Goal: Task Accomplishment & Management: Use online tool/utility

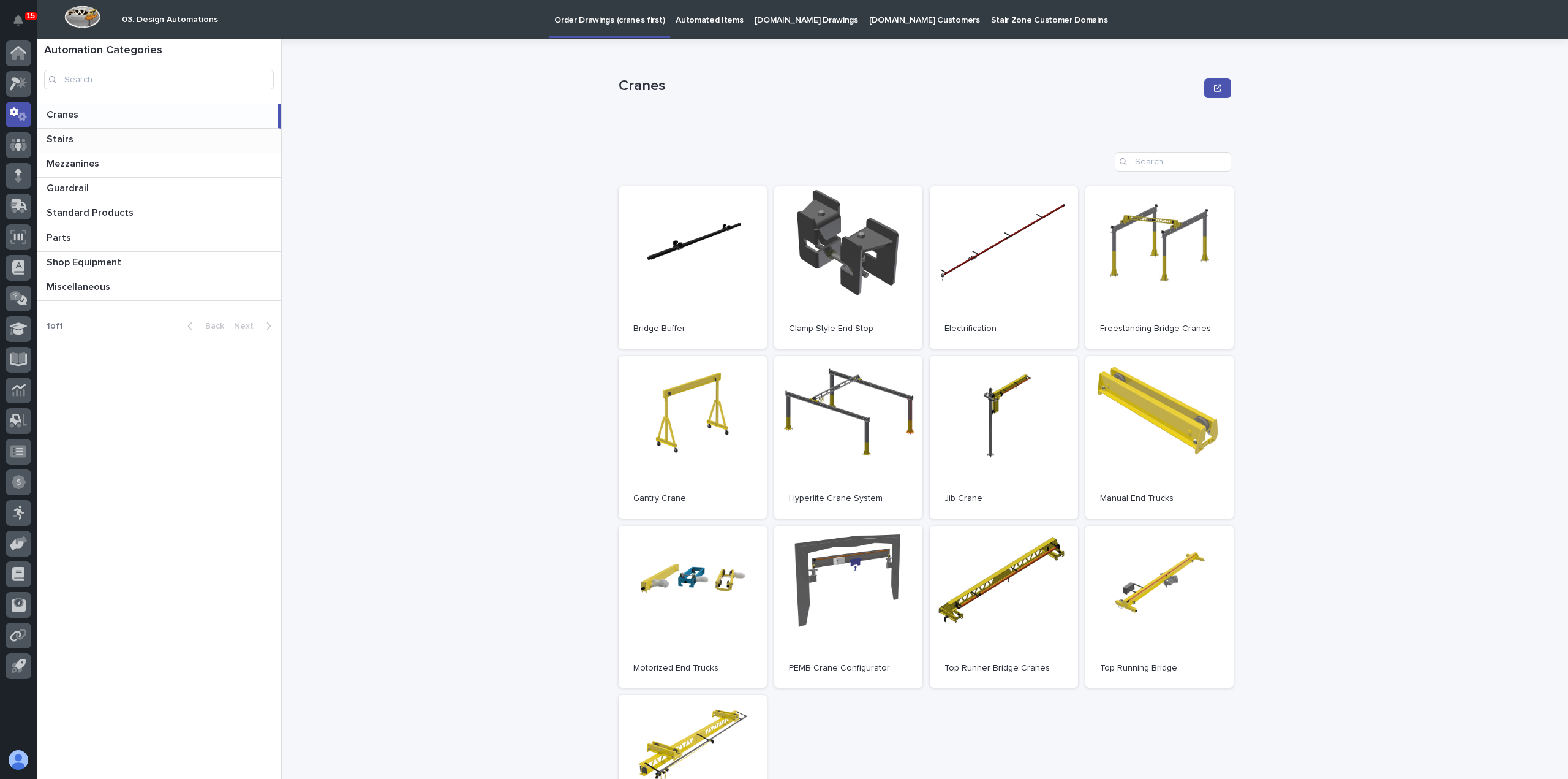
click at [92, 143] on p at bounding box center [161, 139] width 229 height 12
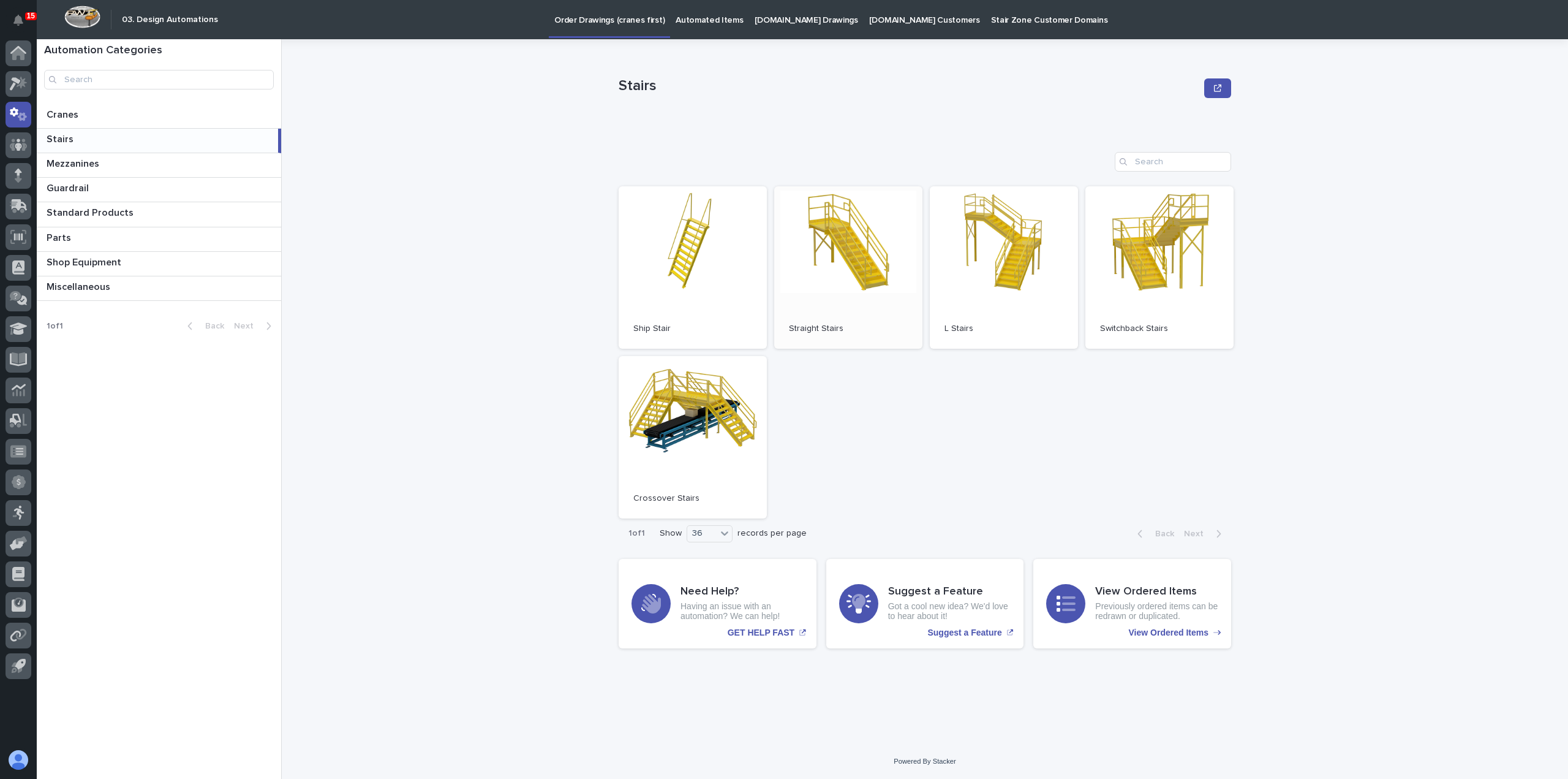
click at [872, 260] on link "Open" at bounding box center [848, 267] width 148 height 163
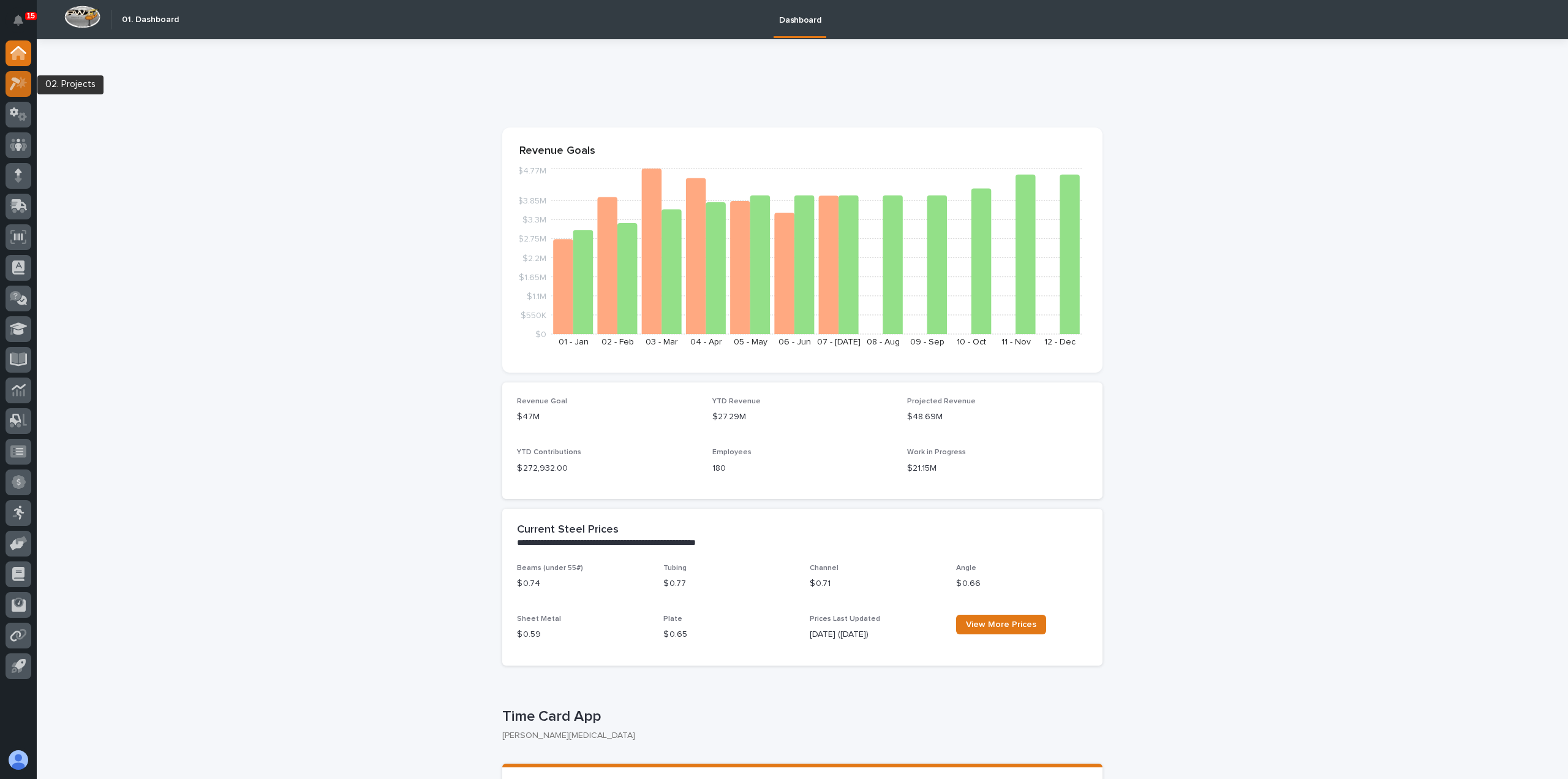
click at [15, 88] on icon at bounding box center [18, 83] width 18 height 14
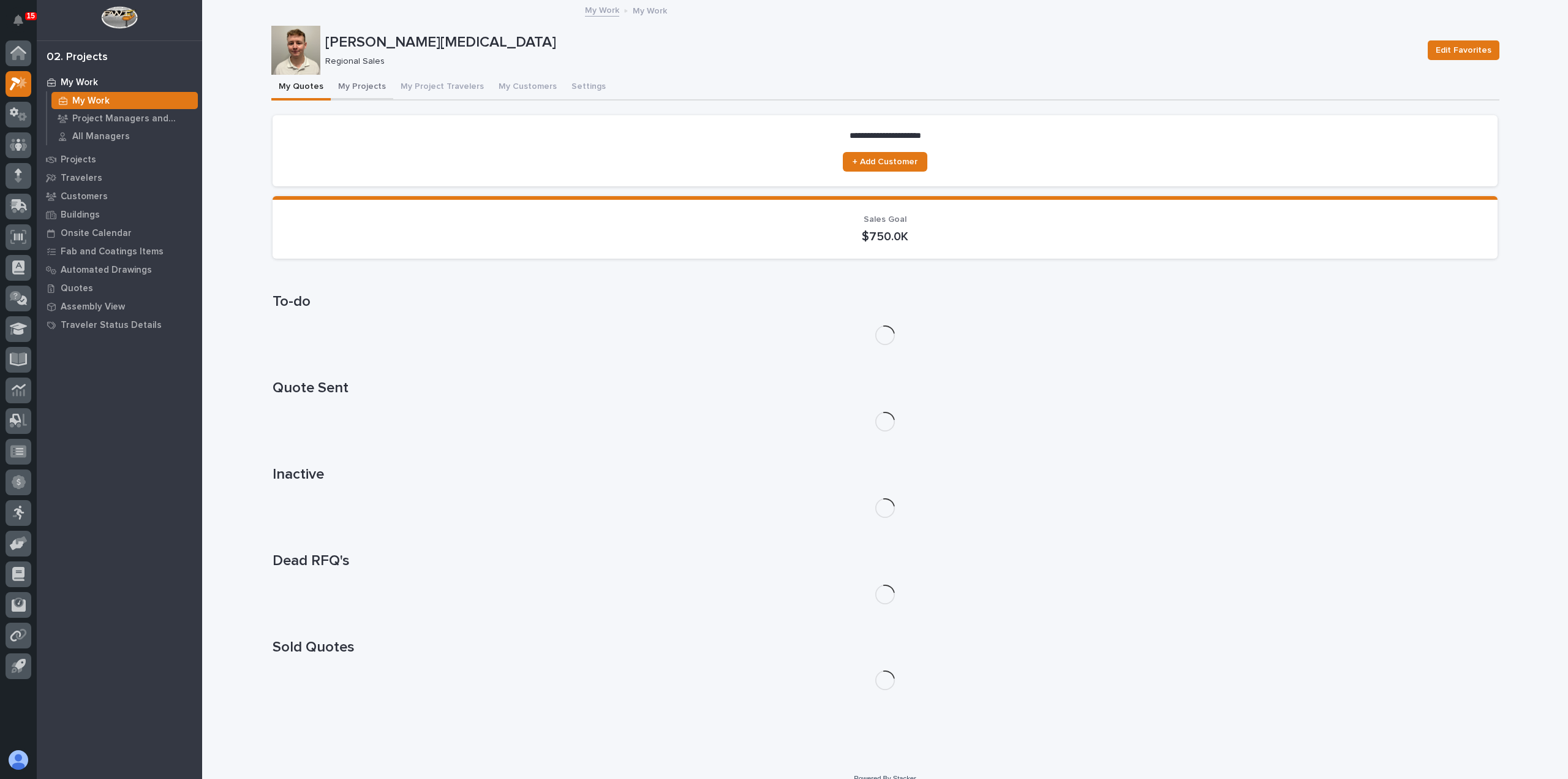
click at [351, 94] on button "My Projects" at bounding box center [362, 87] width 63 height 26
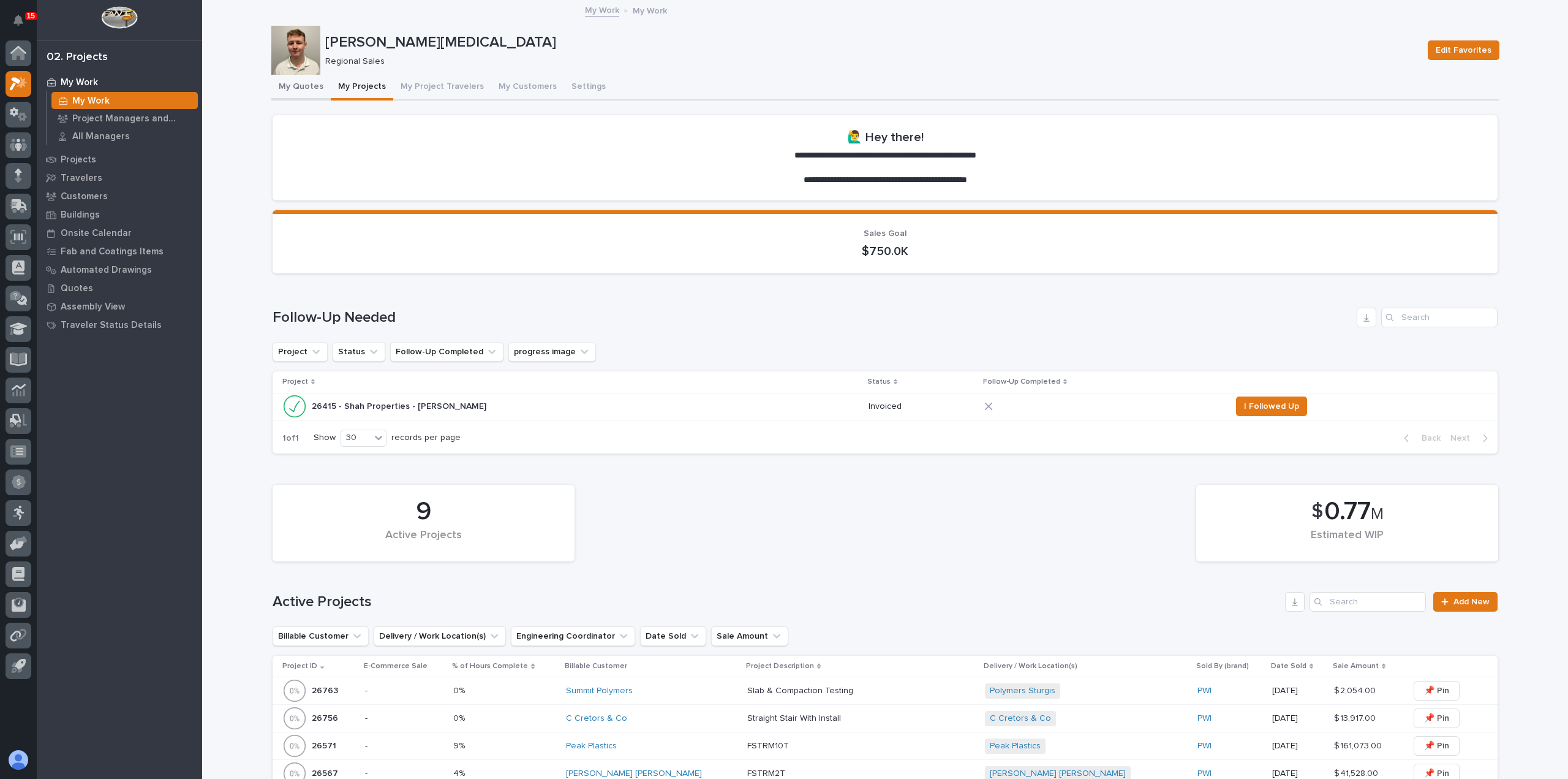
click at [294, 82] on button "My Quotes" at bounding box center [301, 87] width 60 height 26
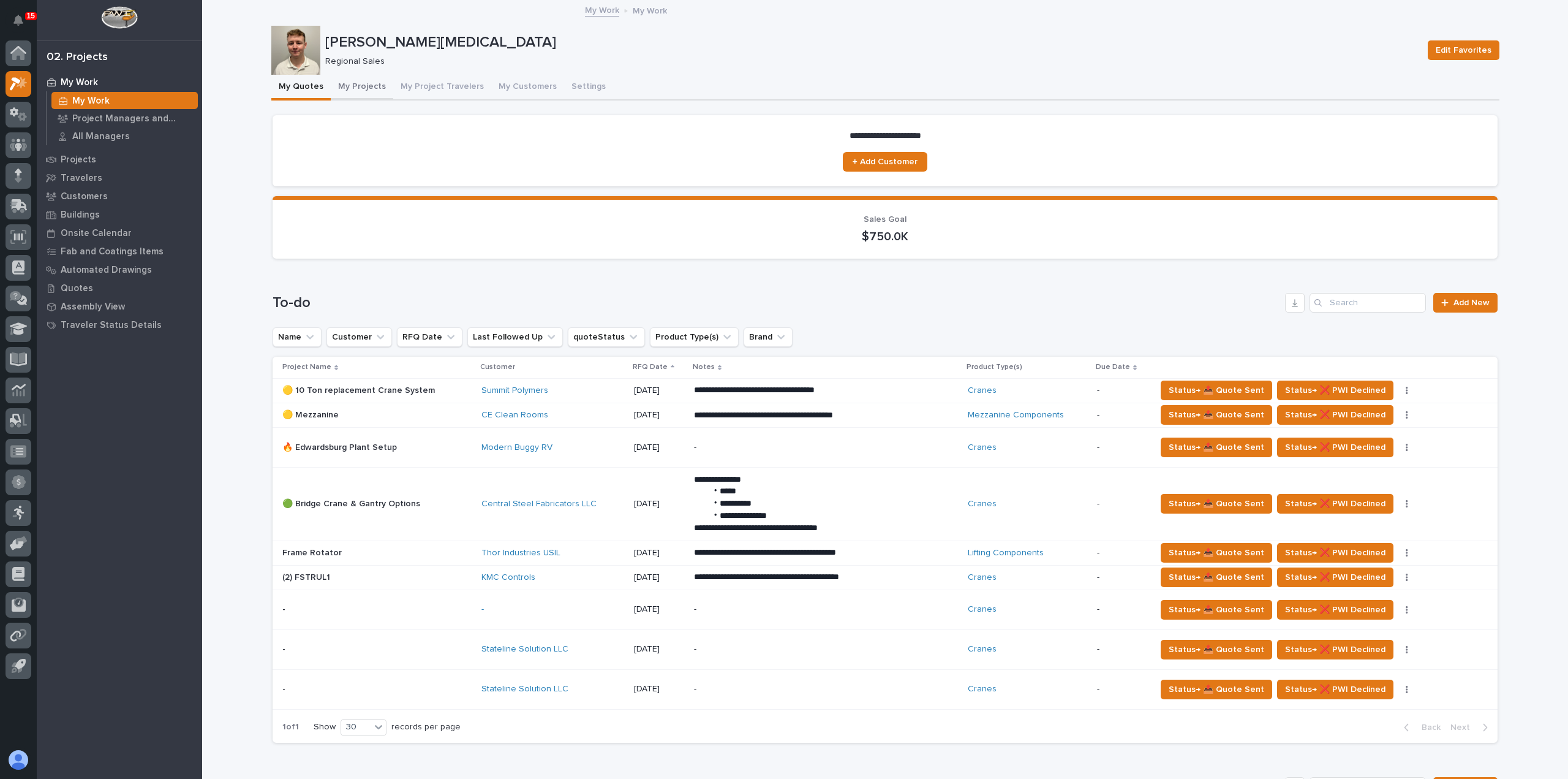
click at [354, 84] on button "My Projects" at bounding box center [362, 87] width 63 height 26
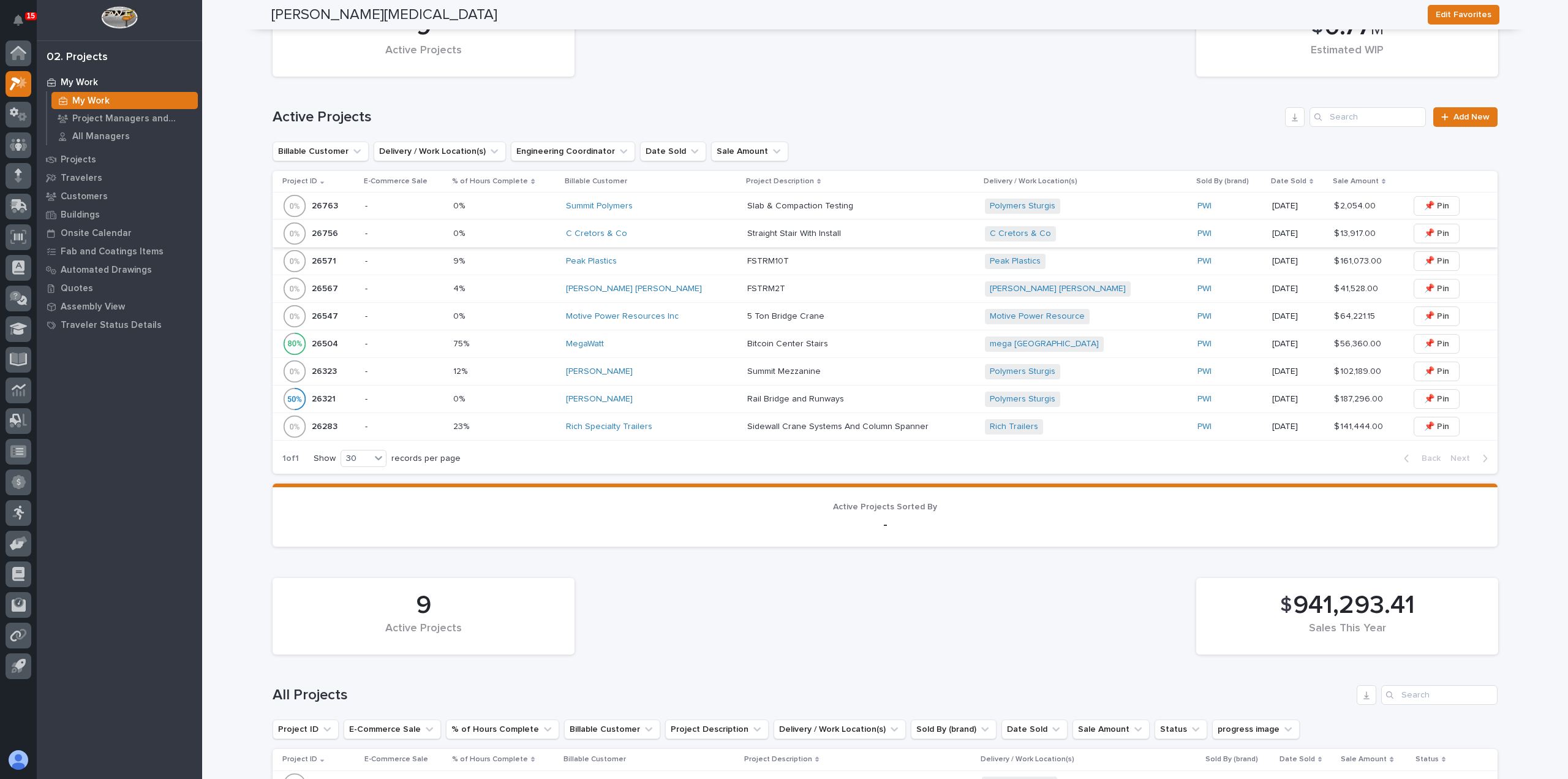
scroll to position [491, 0]
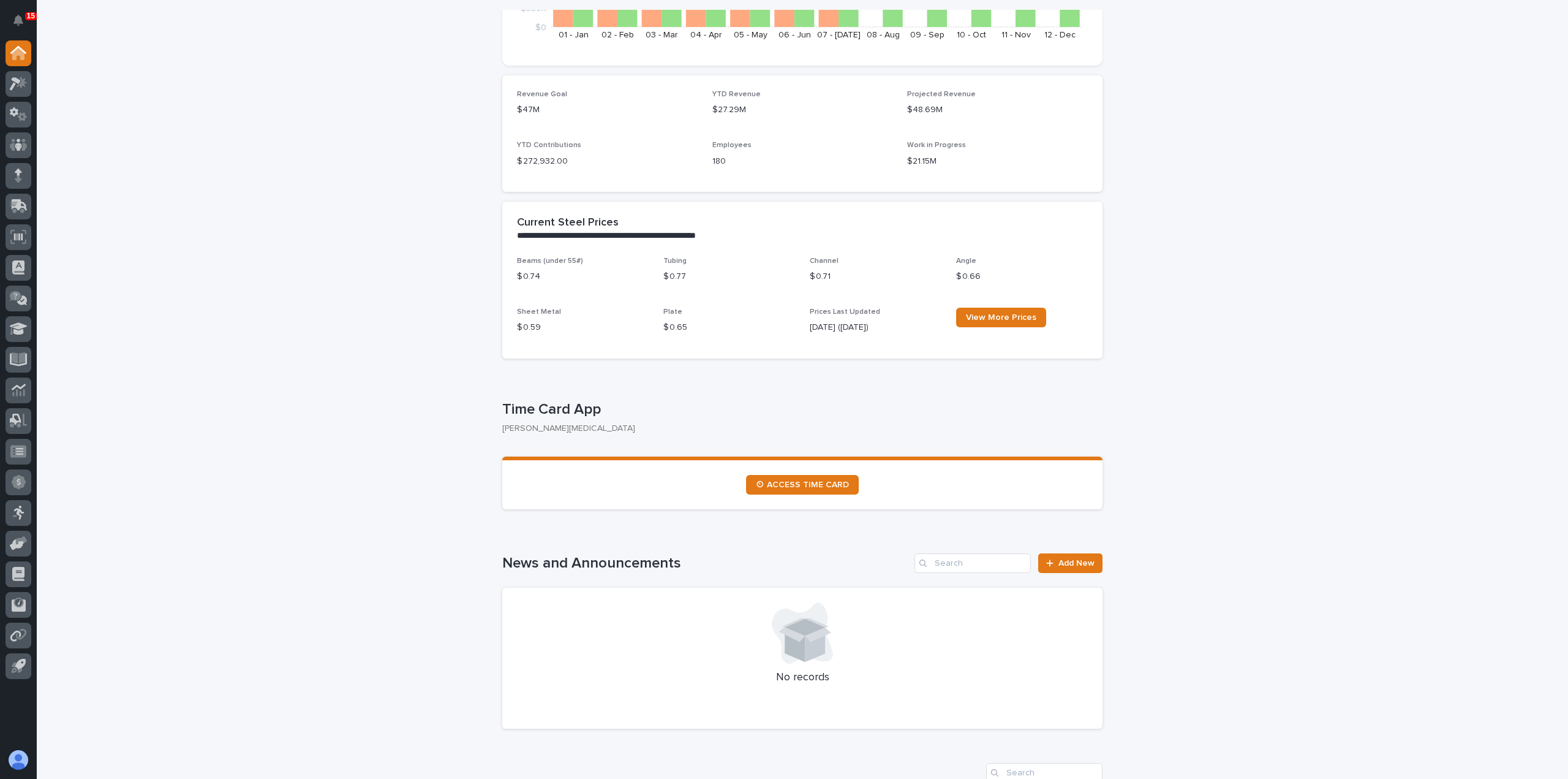
scroll to position [307, 0]
click at [15, 85] on icon at bounding box center [18, 83] width 18 height 14
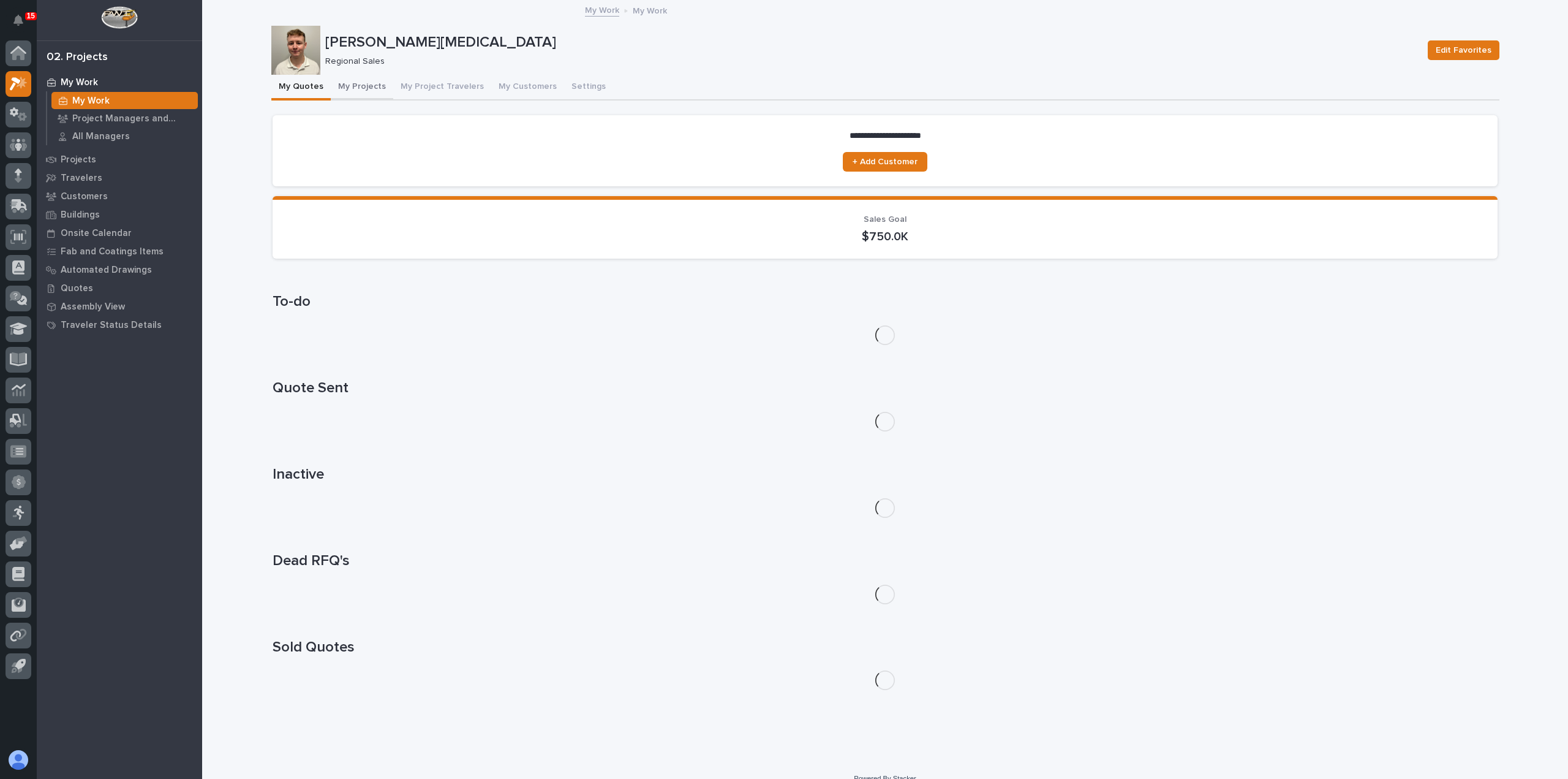
click at [348, 82] on button "My Projects" at bounding box center [362, 87] width 63 height 26
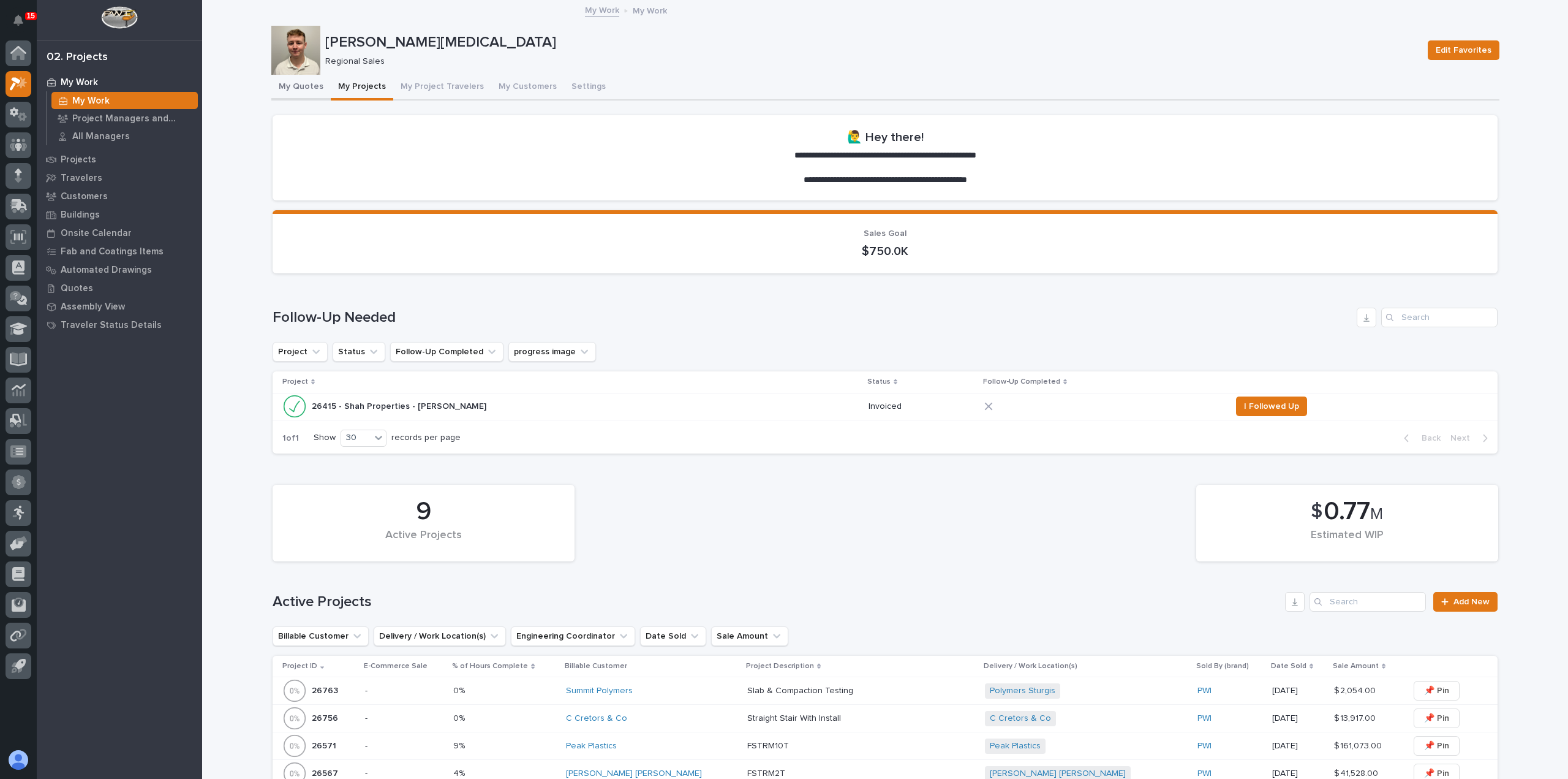
click at [282, 84] on button "My Quotes" at bounding box center [301, 87] width 60 height 26
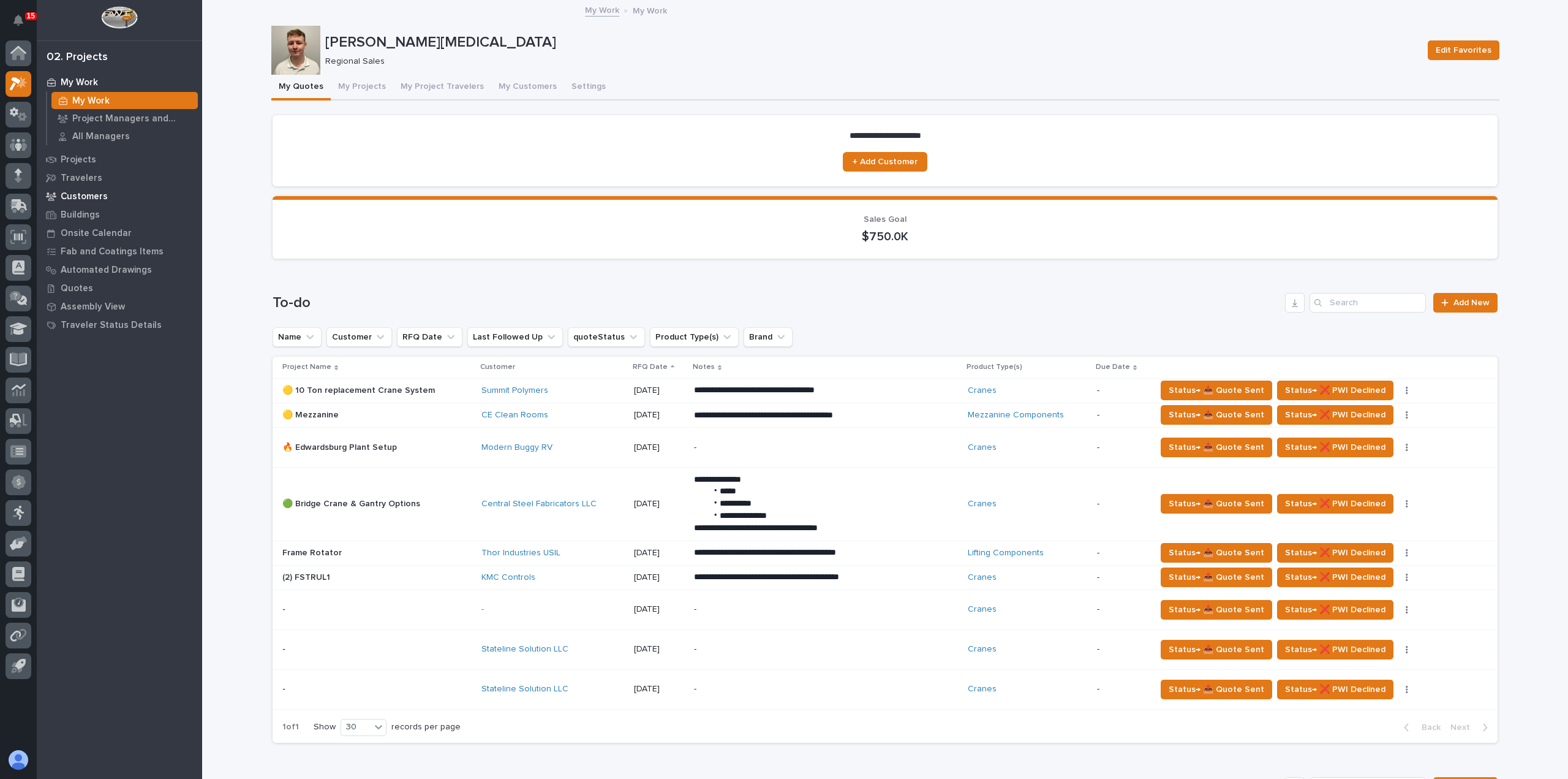
click at [98, 192] on p "Customers" at bounding box center [84, 197] width 47 height 11
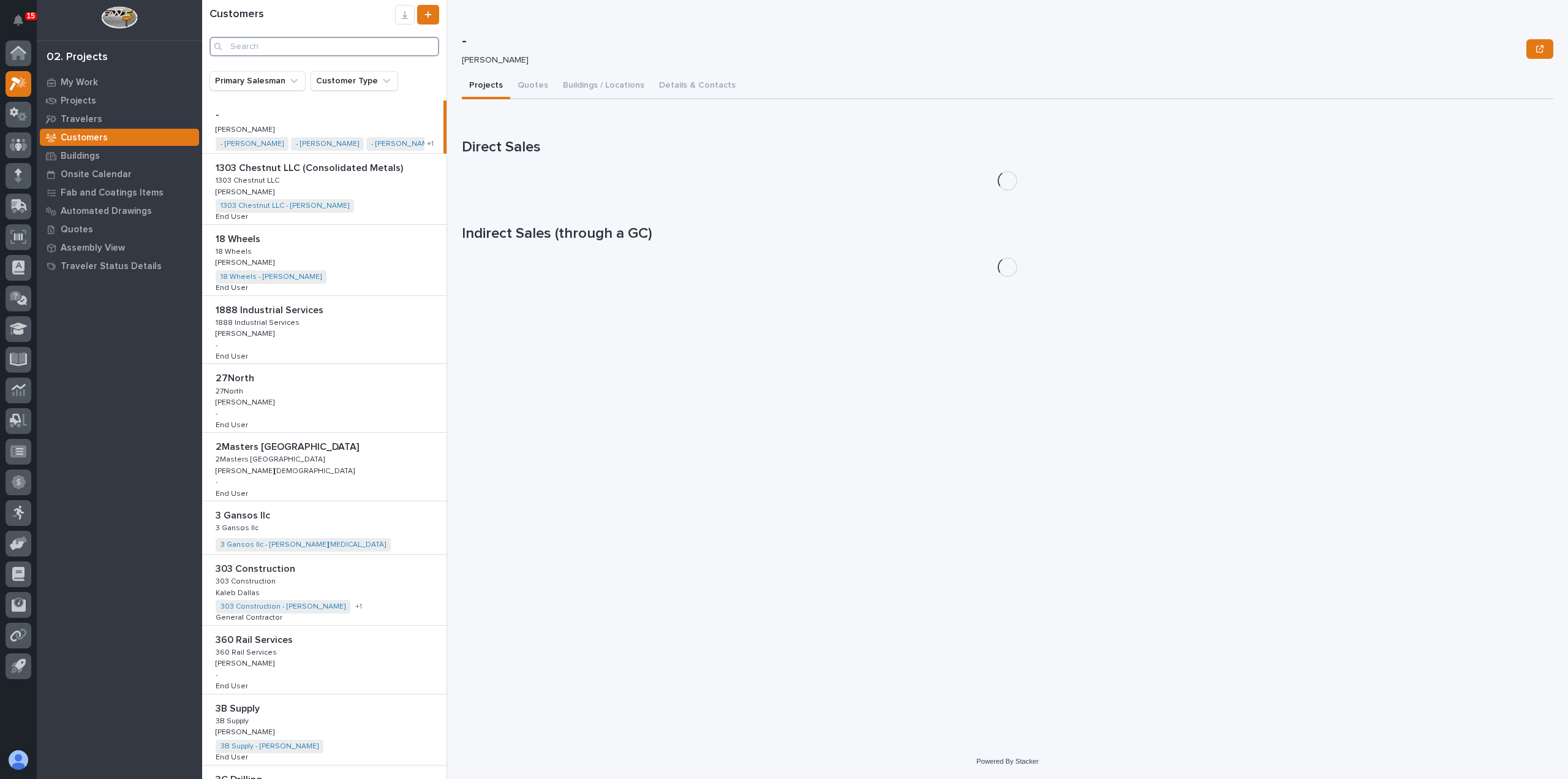
click at [282, 49] on input "Search" at bounding box center [324, 46] width 229 height 20
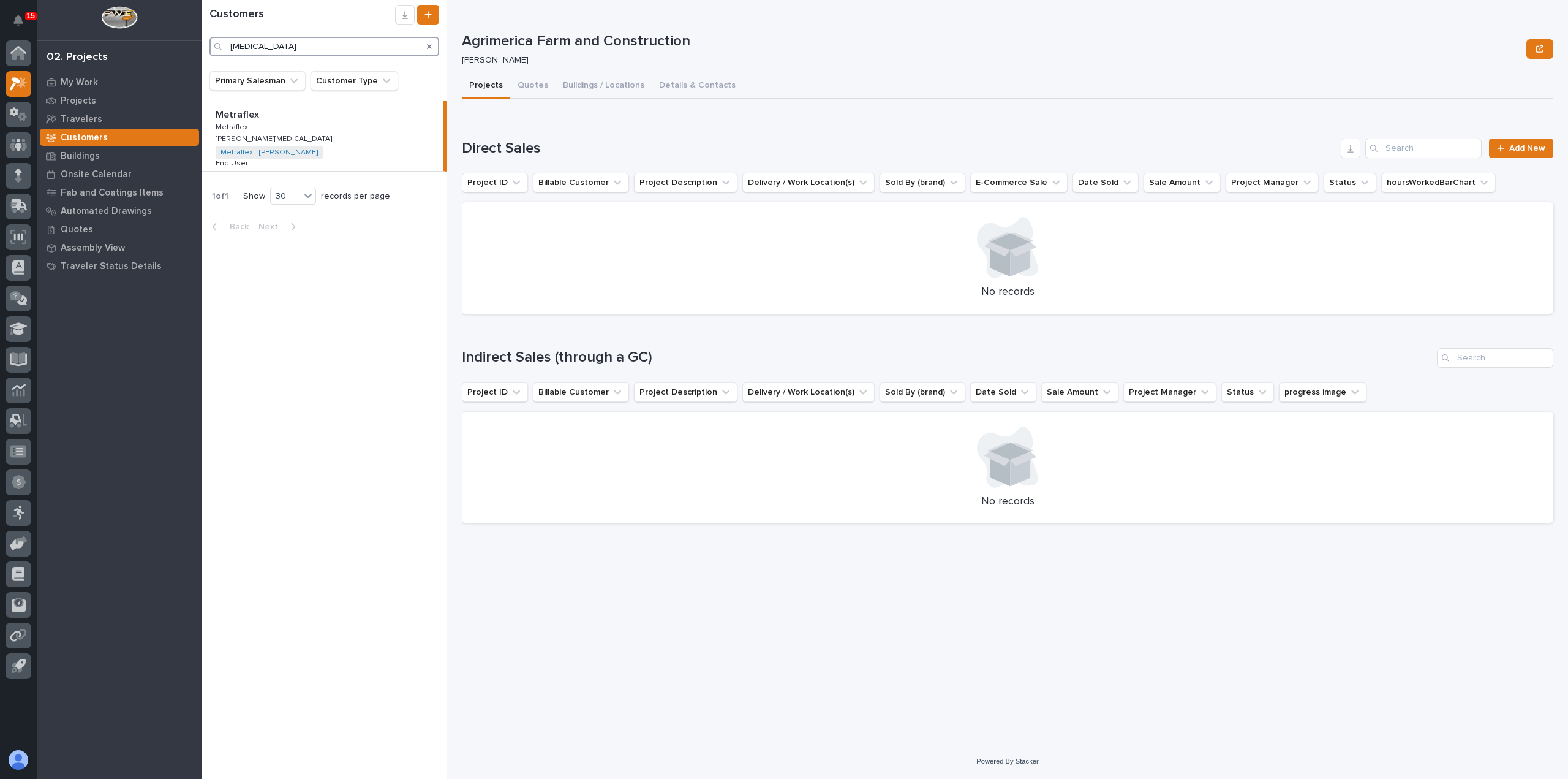
type input "metra"
click at [285, 130] on div "Metraflex Metraflex Metraflex Metraflex Sam Whitehead Sam Whitehead Metraflex -…" at bounding box center [322, 136] width 241 height 71
click at [686, 86] on button "Details & Contacts" at bounding box center [698, 86] width 91 height 26
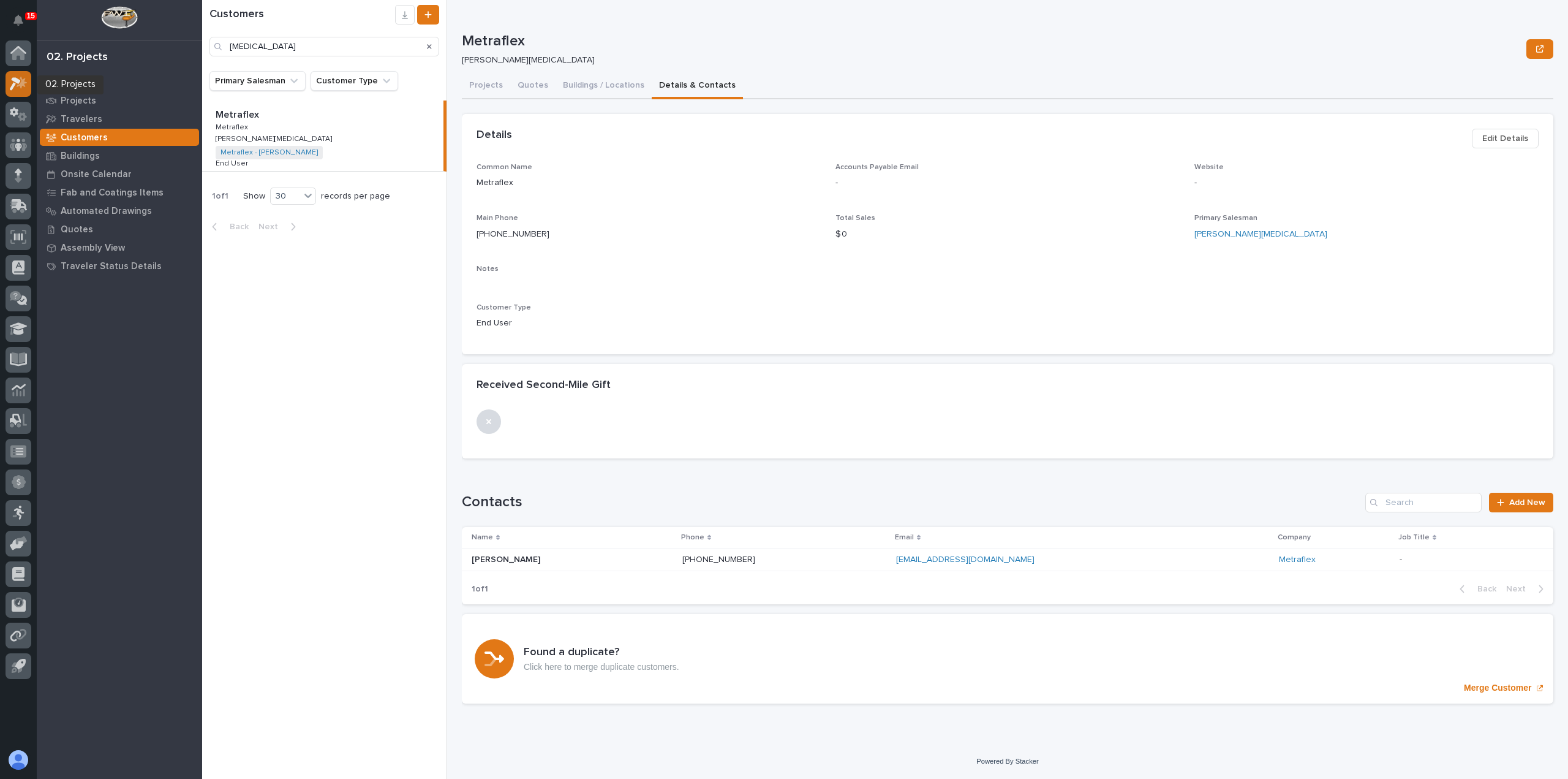
click at [26, 80] on icon at bounding box center [18, 83] width 18 height 14
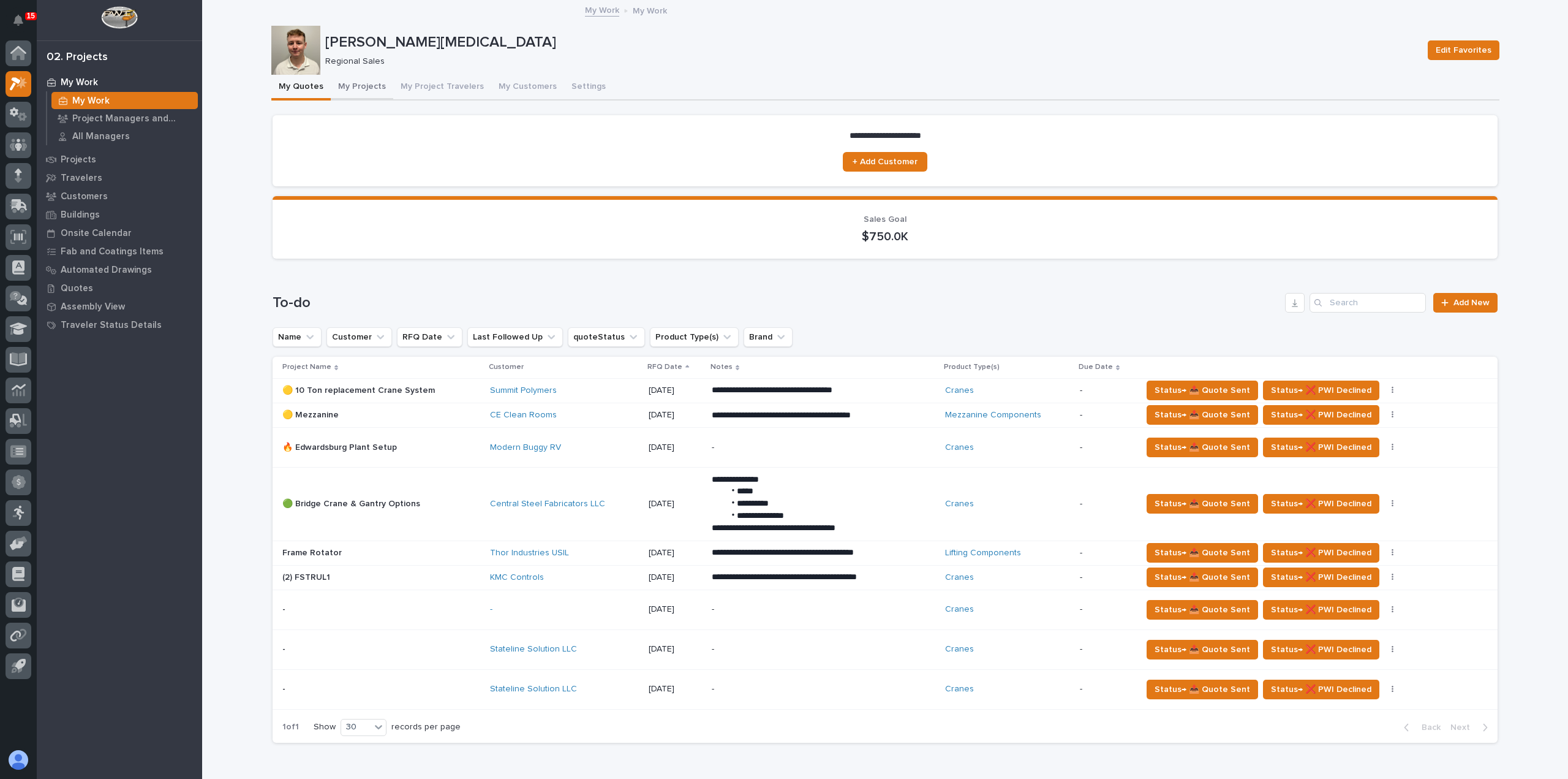
click at [365, 85] on button "My Projects" at bounding box center [362, 87] width 63 height 26
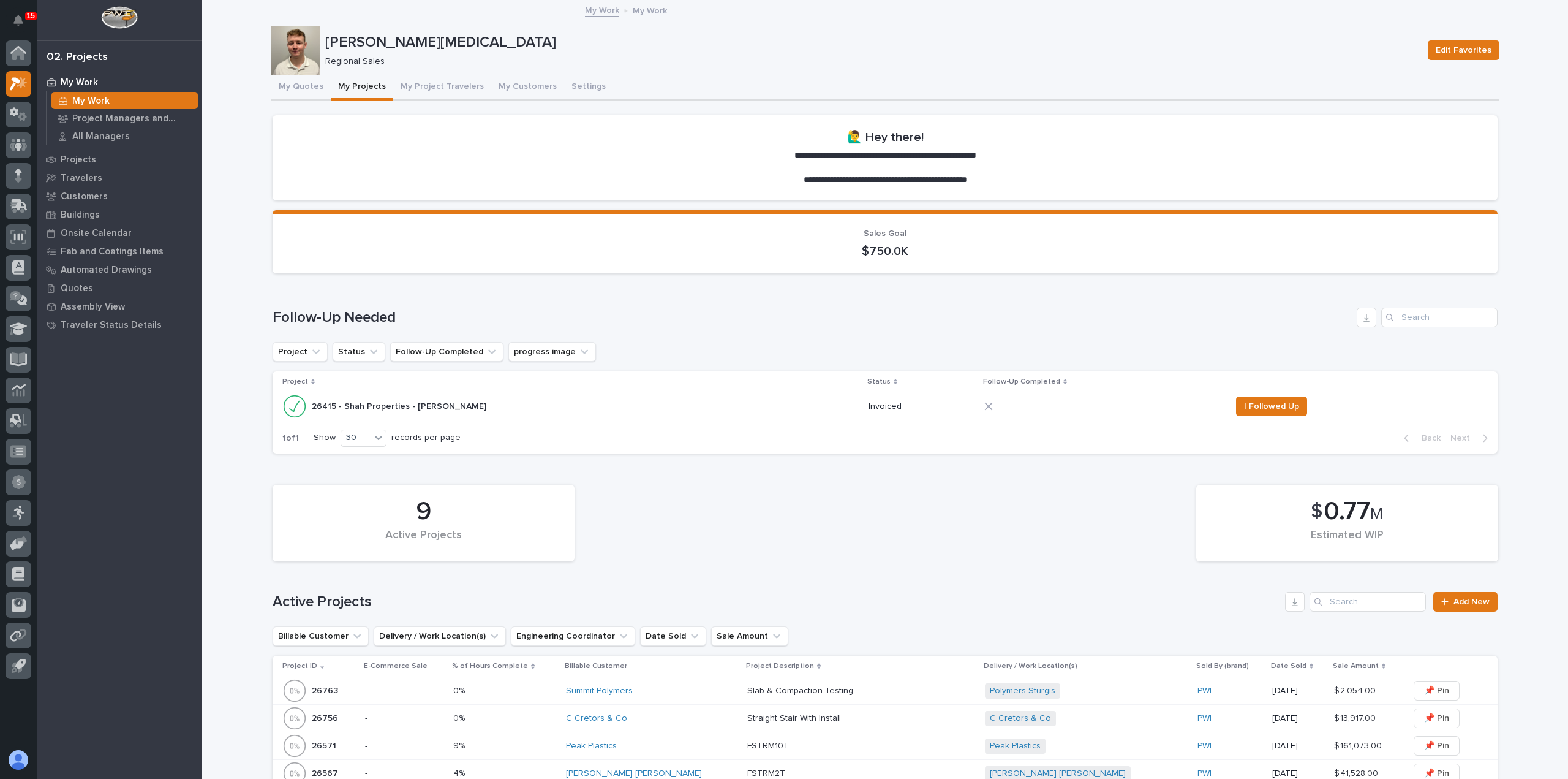
scroll to position [245, 0]
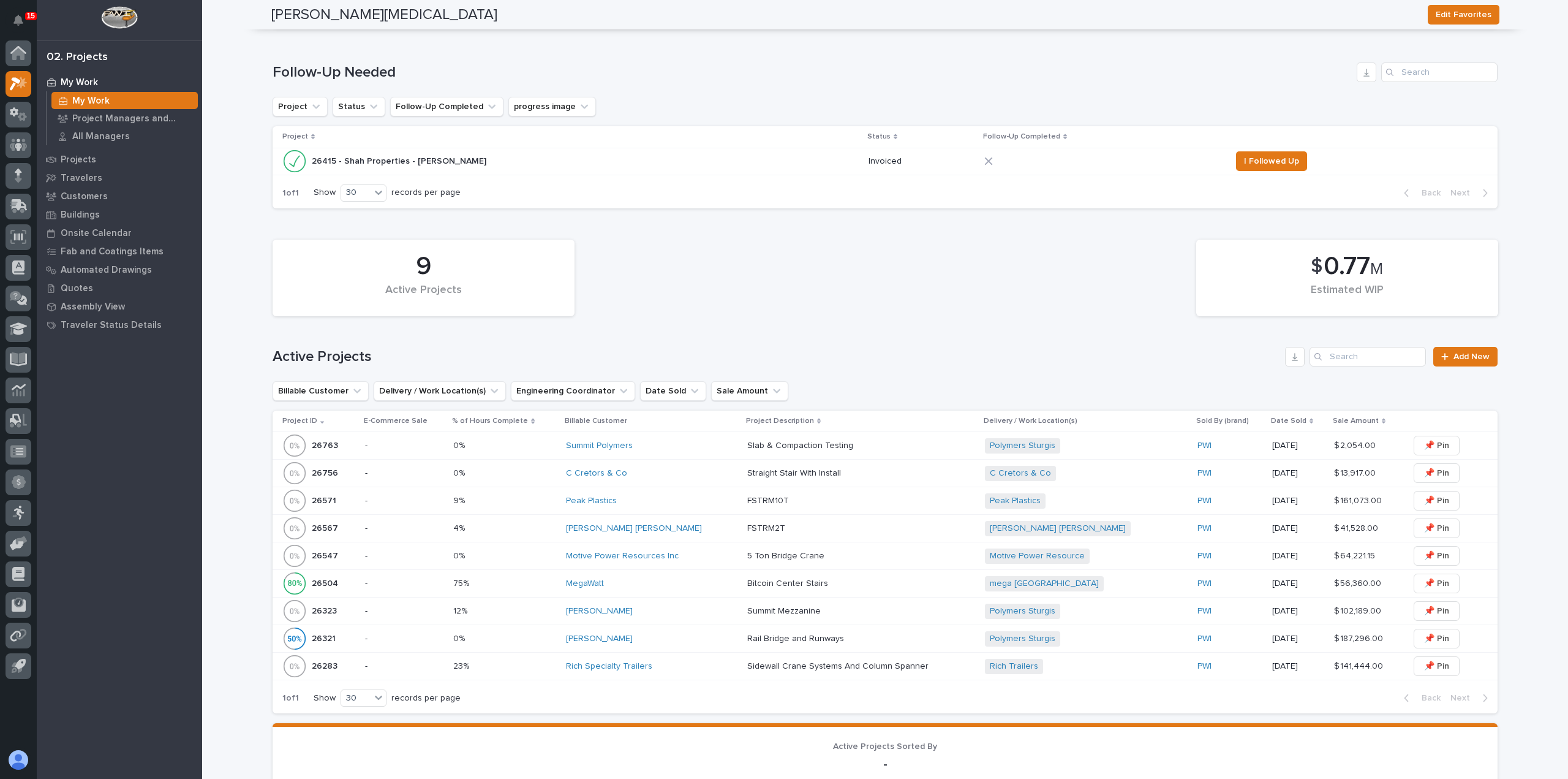
click at [692, 457] on td "Summit Polymers" at bounding box center [651, 446] width 181 height 28
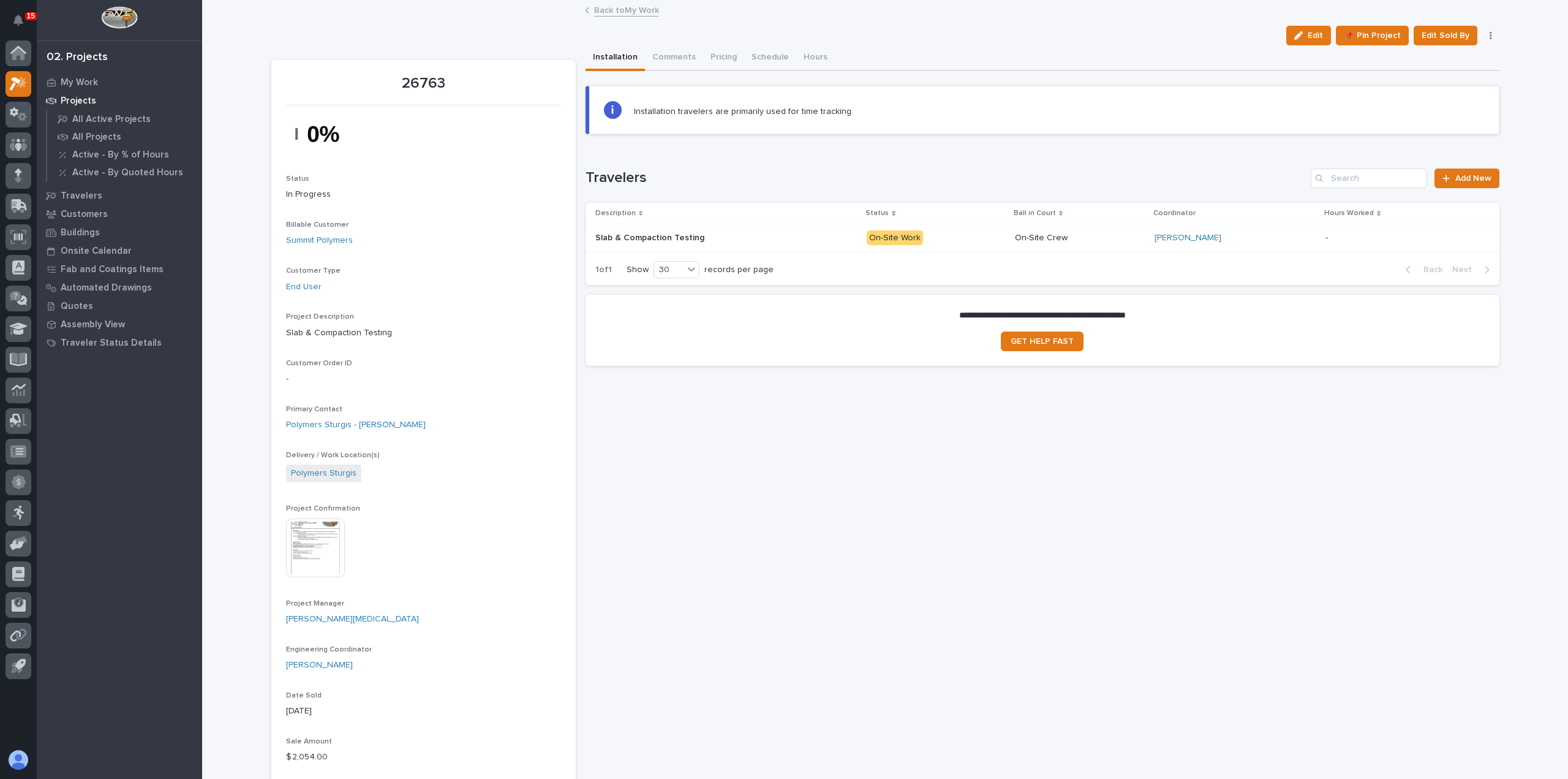
click at [1325, 242] on p "-" at bounding box center [1328, 237] width 5 height 13
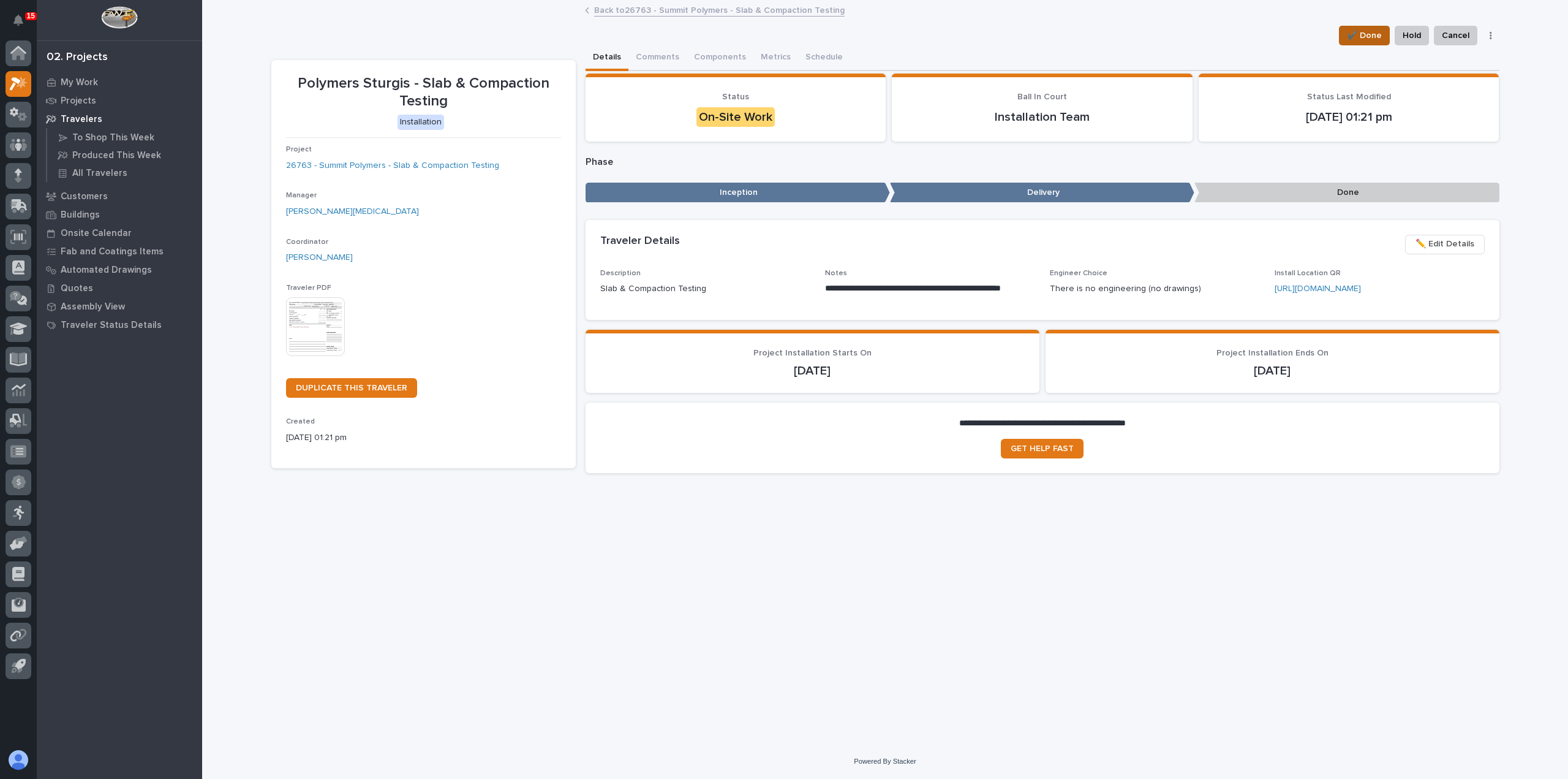
click at [1375, 40] on span "✔️ Done" at bounding box center [1365, 35] width 35 height 15
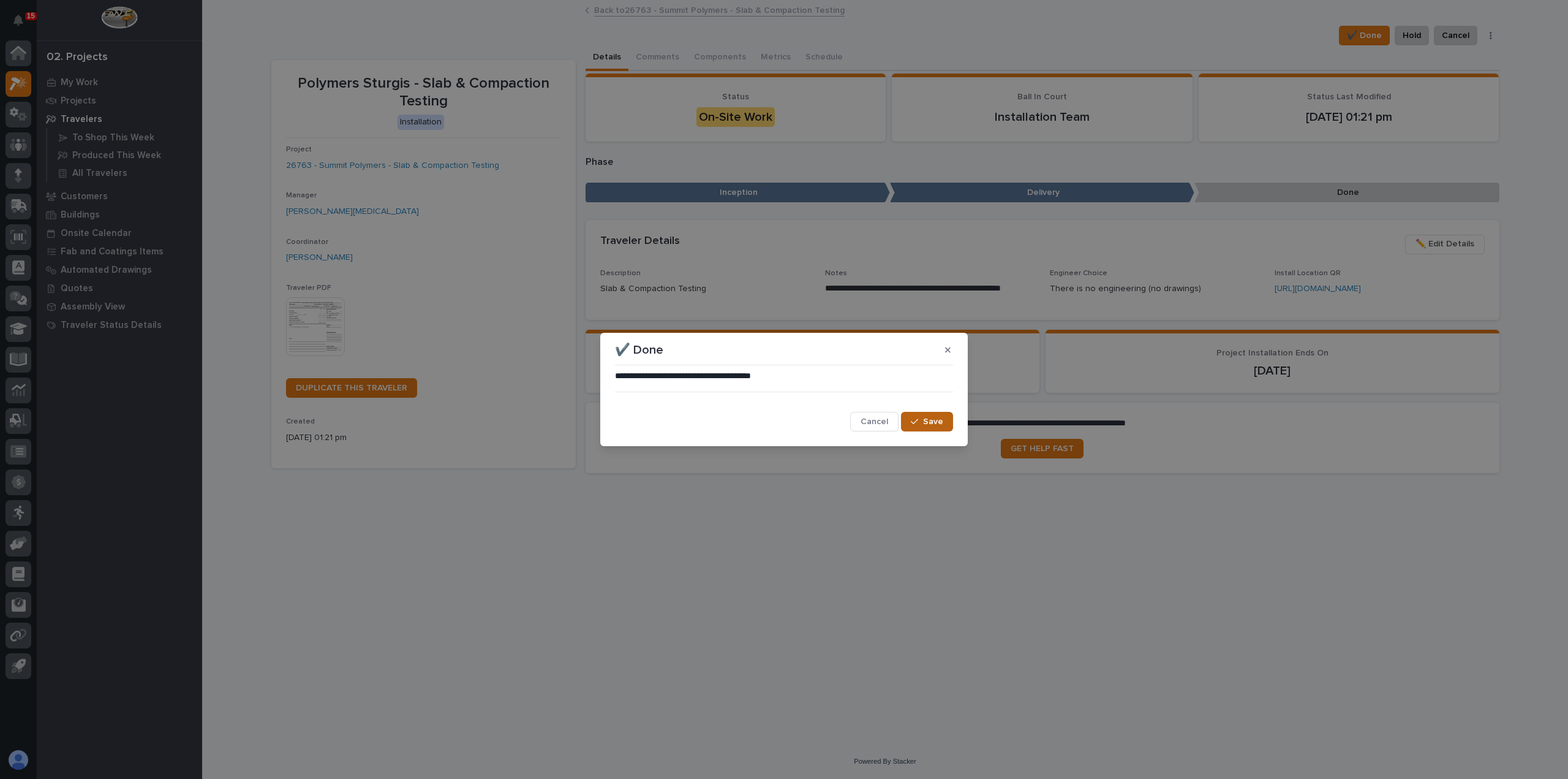
click at [925, 424] on span "Save" at bounding box center [933, 421] width 20 height 11
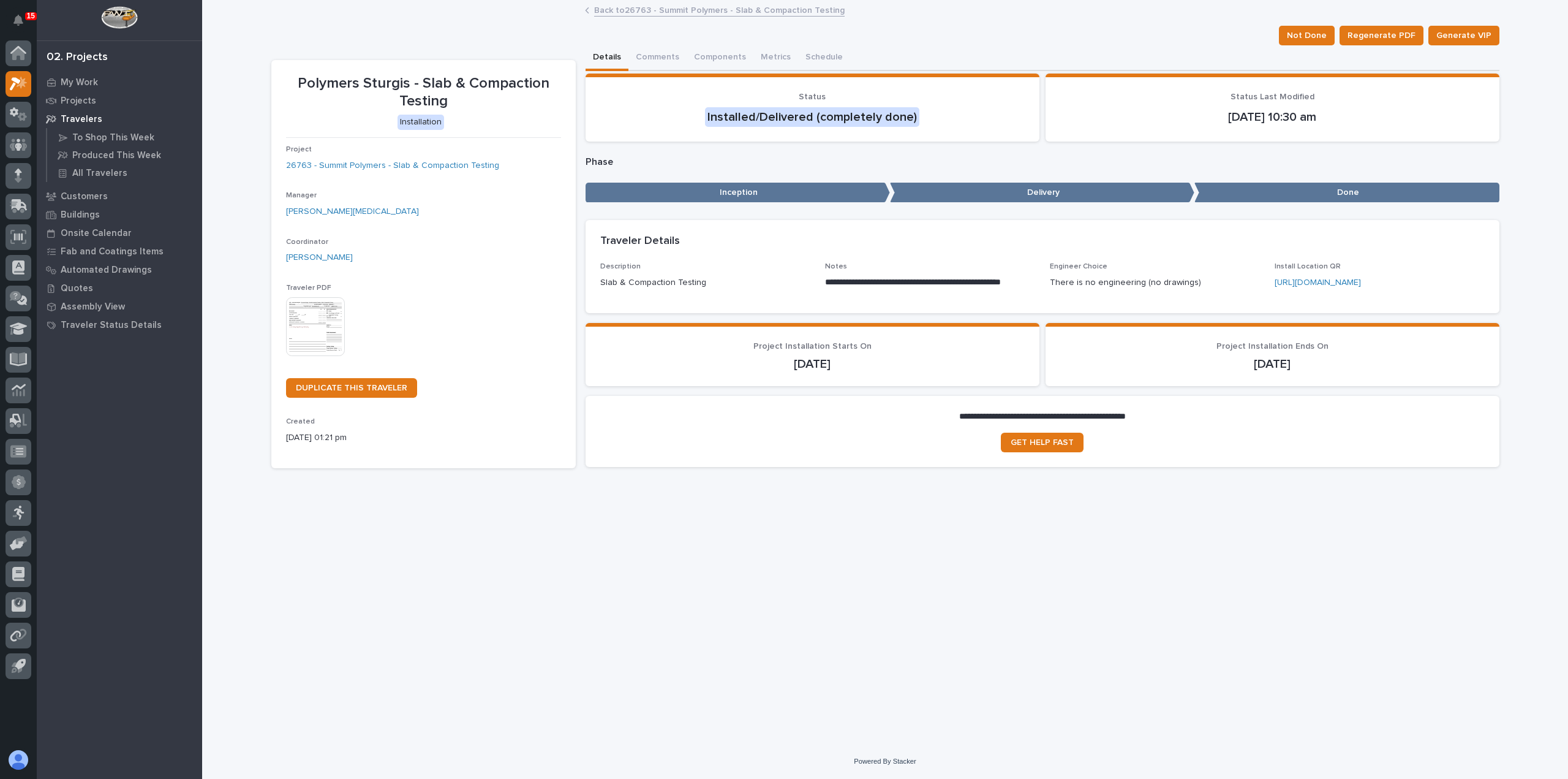
click at [746, 7] on link "Back to 26763 - Summit Polymers - Slab & Compaction Testing" at bounding box center [719, 9] width 251 height 14
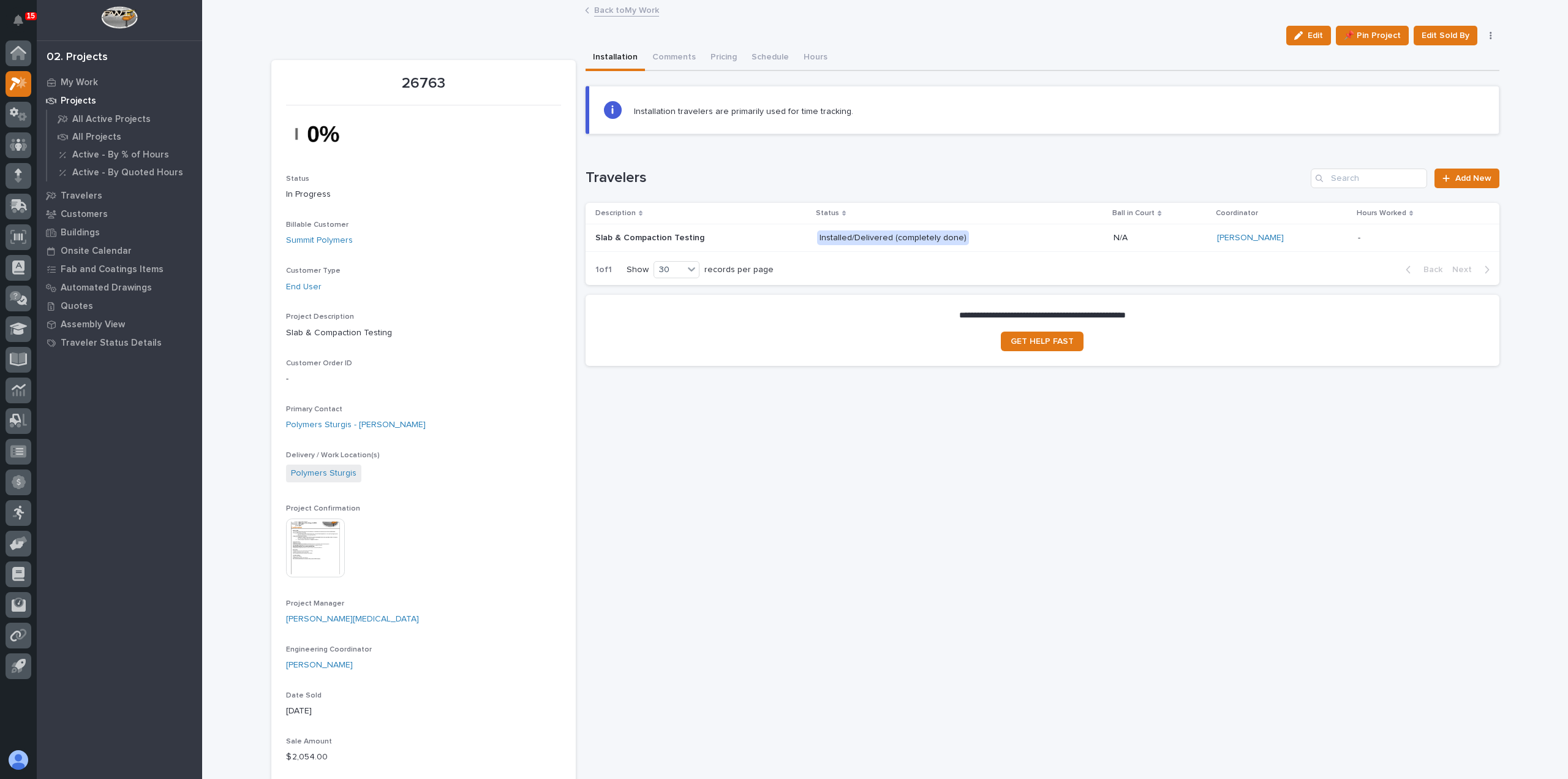
click at [622, 7] on link "Back to My Work" at bounding box center [626, 9] width 65 height 14
click at [15, 82] on icon at bounding box center [15, 83] width 11 height 13
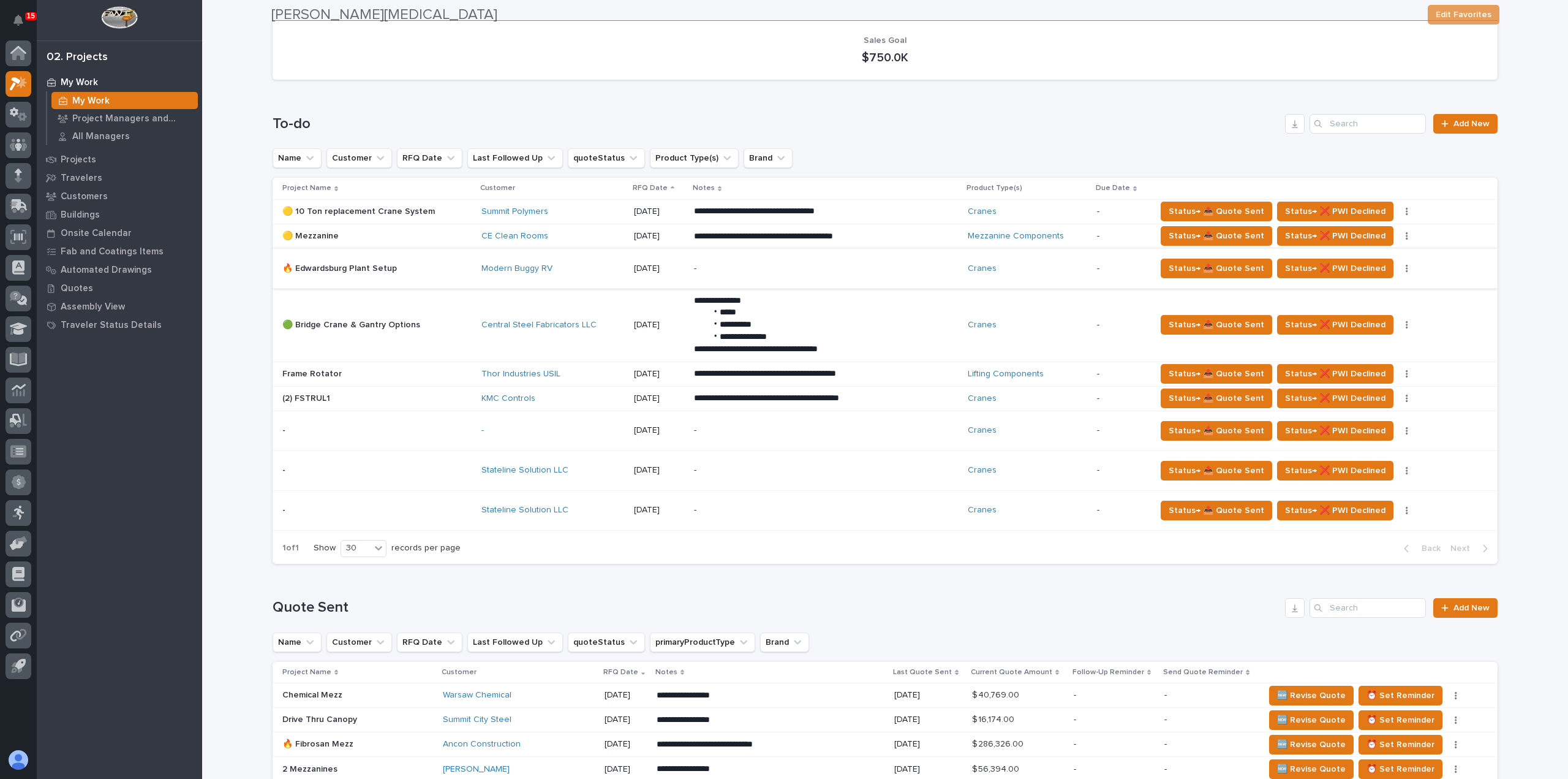
scroll to position [184, 0]
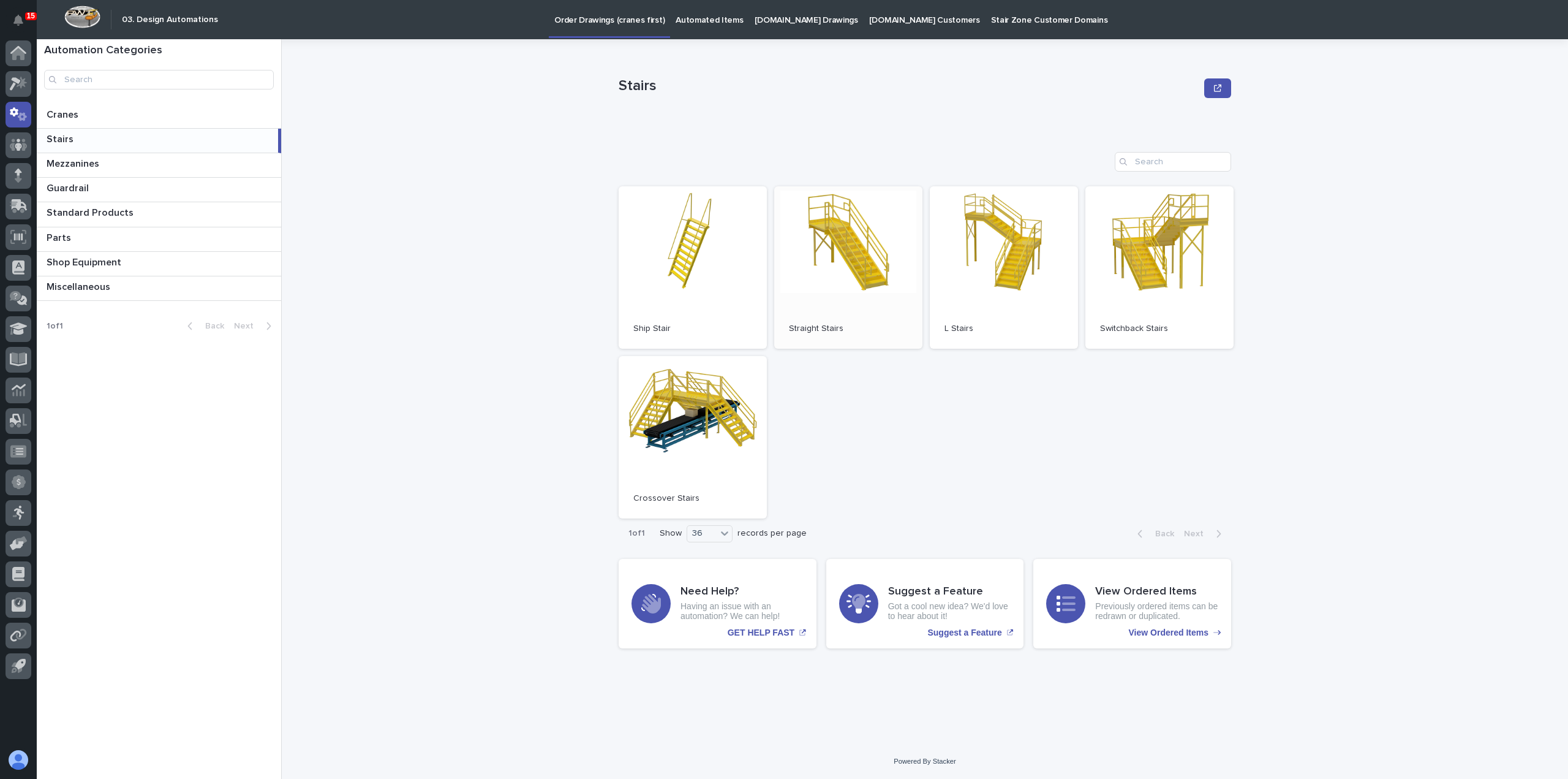
click at [811, 237] on link "Open" at bounding box center [848, 267] width 148 height 163
